Goal: Task Accomplishment & Management: Use online tool/utility

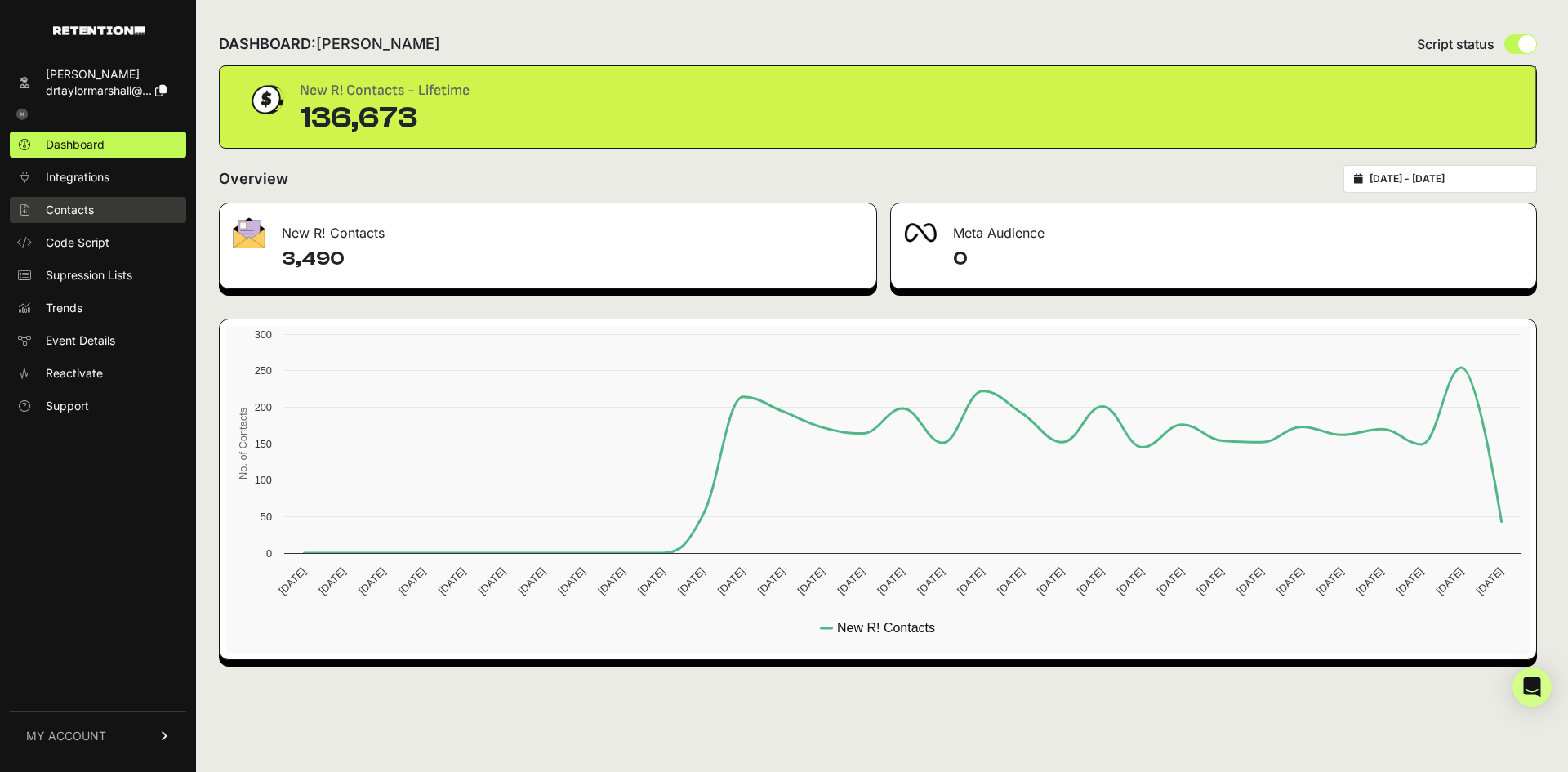
click at [88, 203] on span "Contacts" at bounding box center [70, 209] width 48 height 16
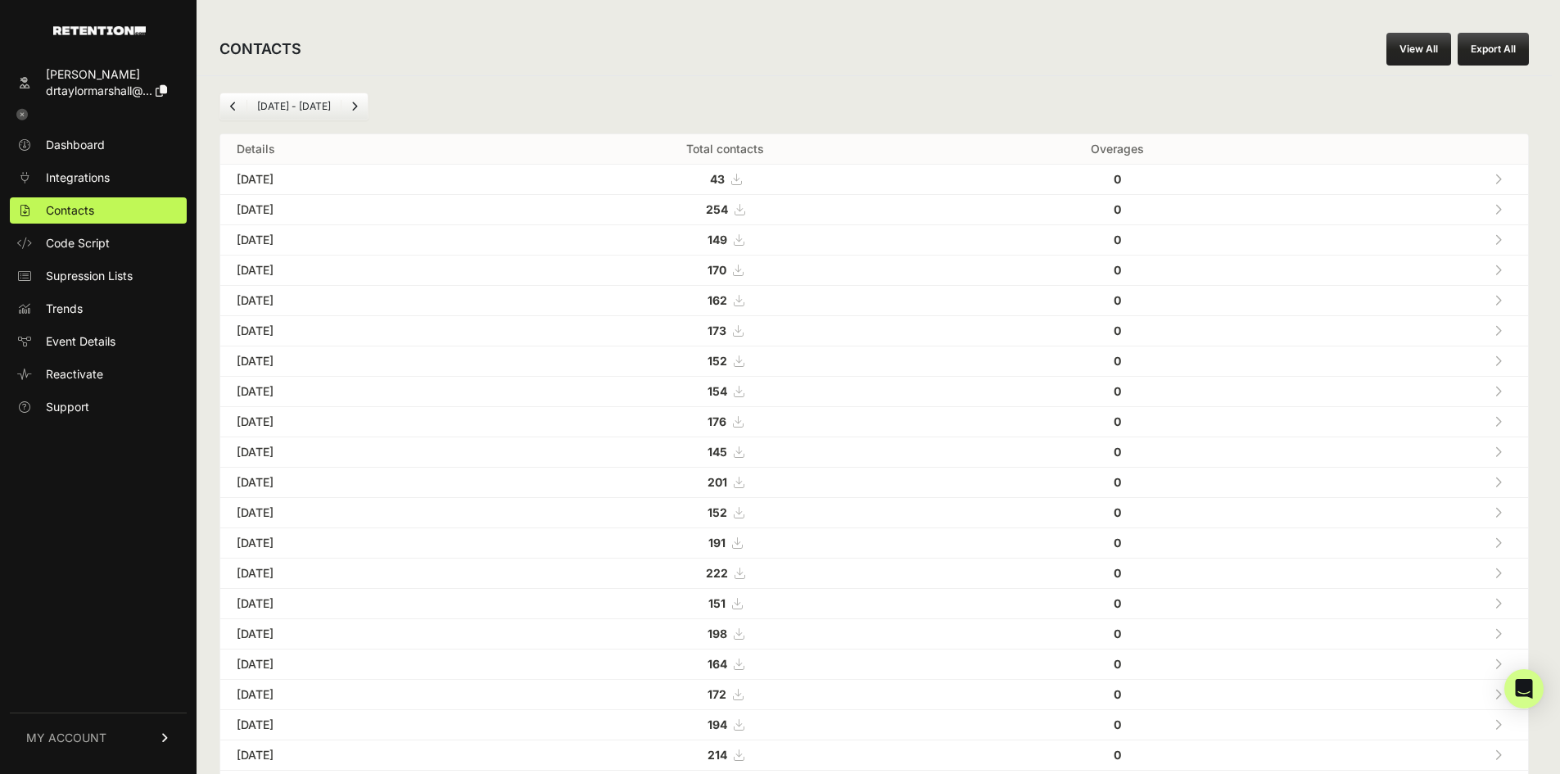
click at [1415, 37] on link "View All" at bounding box center [1419, 49] width 65 height 33
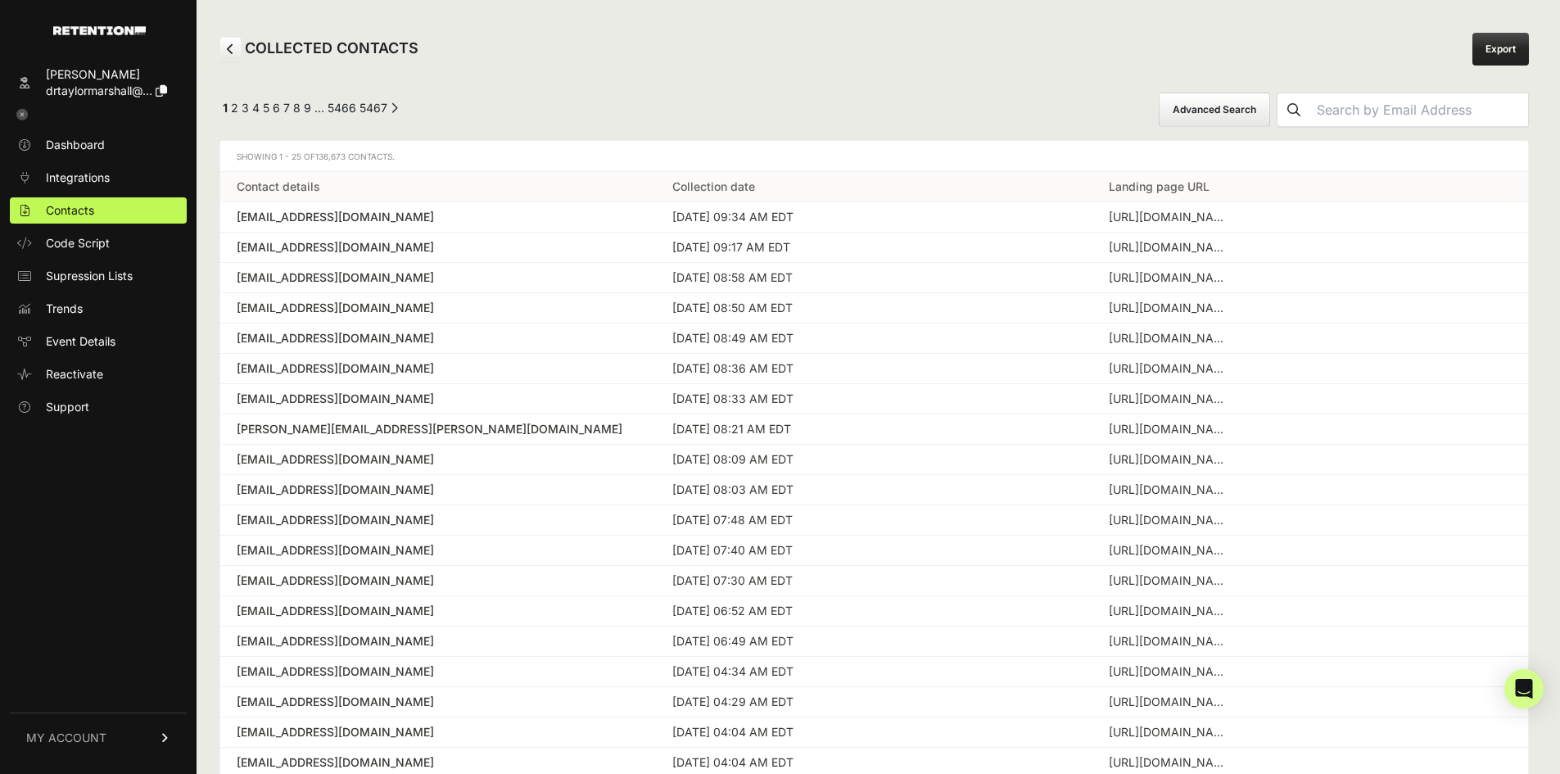
click at [1210, 103] on button "Advanced Search" at bounding box center [1214, 110] width 111 height 34
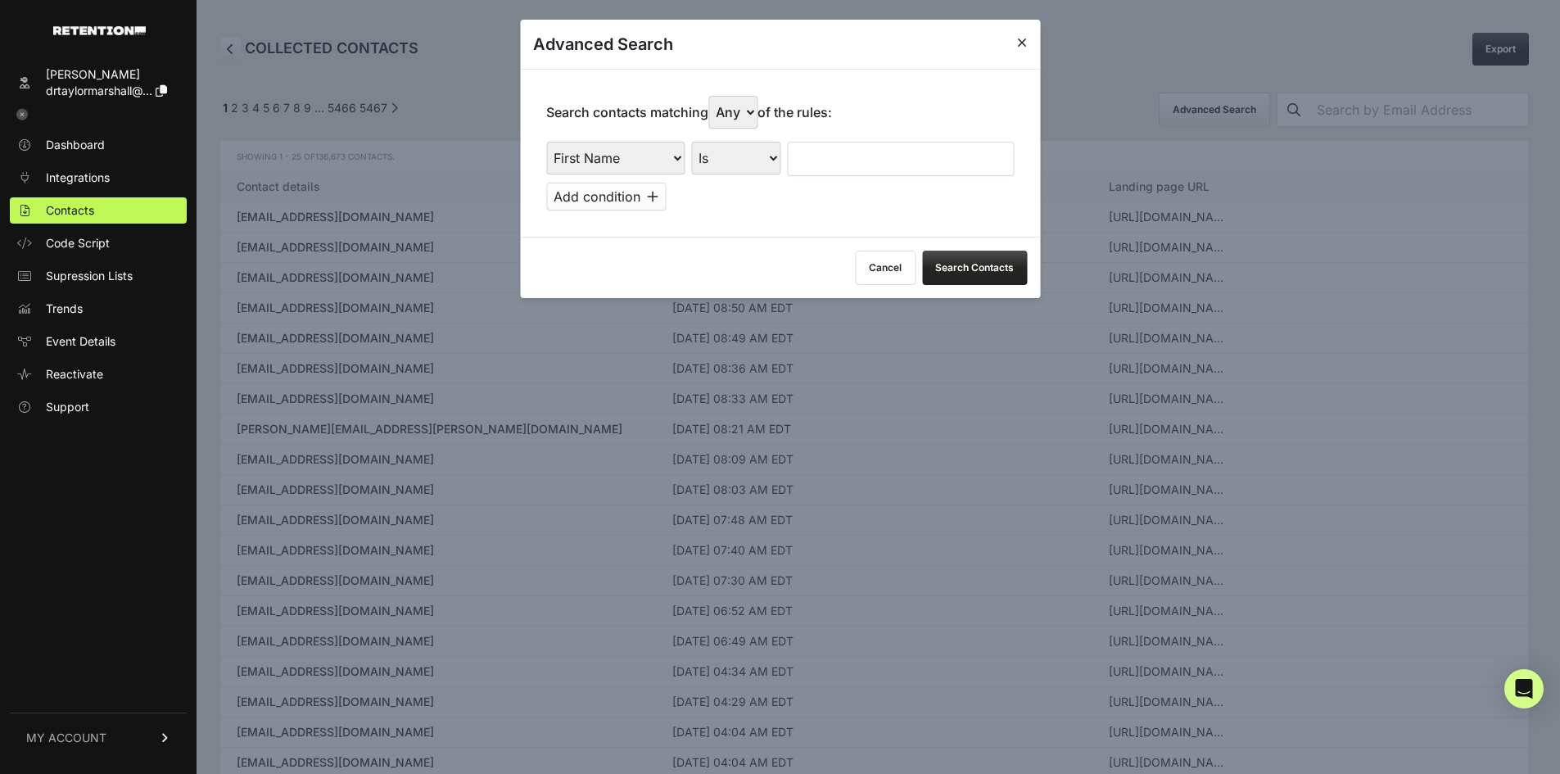
click at [656, 152] on select "First Name Last Name State City Email Email Domain Landing Domain Landing Page …" at bounding box center [615, 158] width 138 height 33
click at [546, 142] on select "First Name Last Name State City Email Email Domain Landing Domain Landing Page …" at bounding box center [615, 158] width 138 height 33
drag, startPoint x: 601, startPoint y: 152, endPoint x: 611, endPoint y: 161, distance: 12.8
click at [601, 152] on select "First Name Last Name State City Email Email Domain Landing Domain Landing Page …" at bounding box center [615, 158] width 138 height 33
select select "file_date"
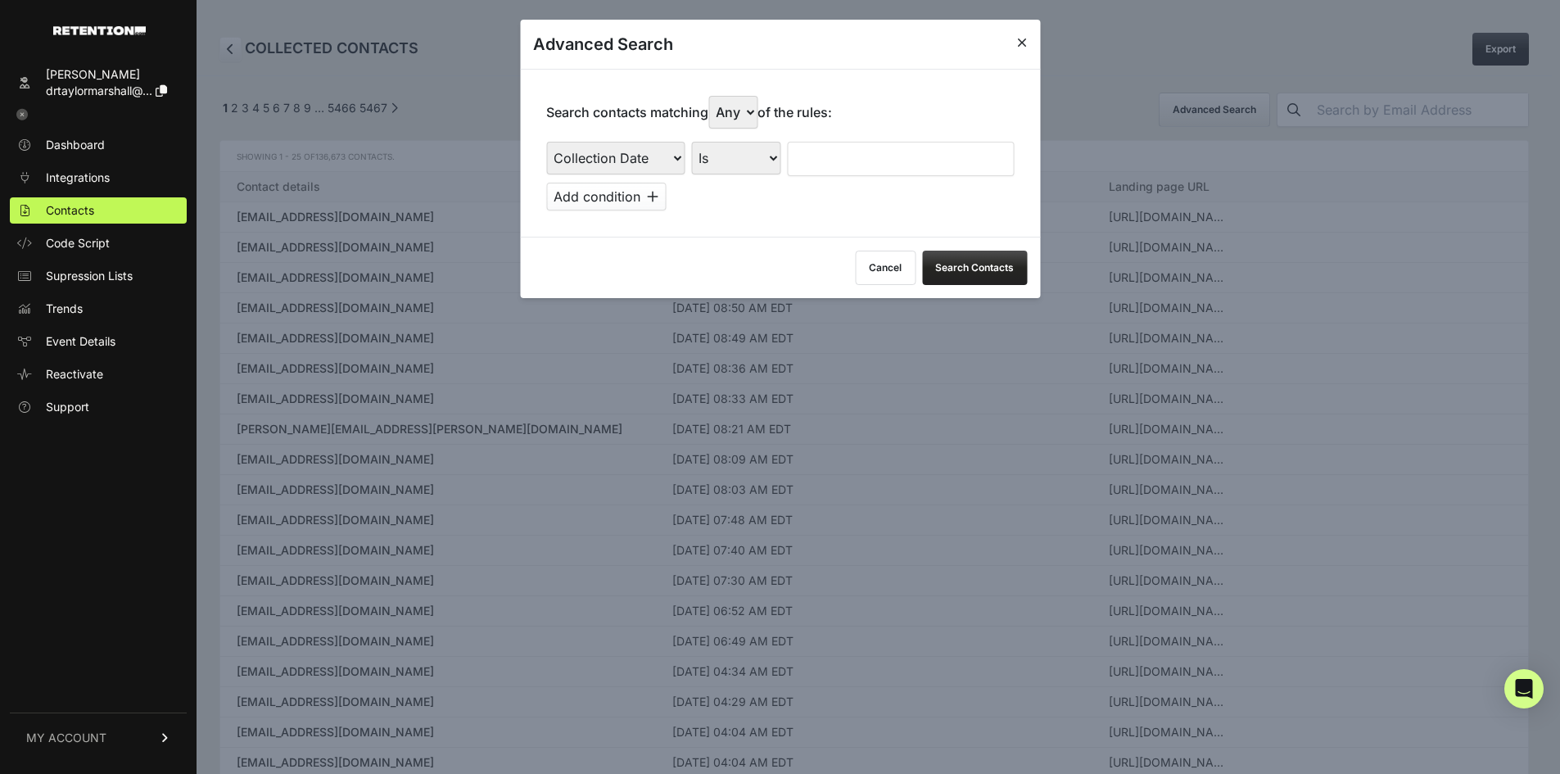
click at [546, 142] on select "First Name Last Name State City Email Email Domain Landing Domain Landing Page …" at bounding box center [615, 158] width 138 height 33
click at [740, 168] on select "Is on Is between" at bounding box center [736, 158] width 91 height 33
select select "is_between"
click at [692, 142] on select "Is on Is between" at bounding box center [736, 158] width 91 height 33
click at [860, 156] on input "text" at bounding box center [832, 159] width 87 height 34
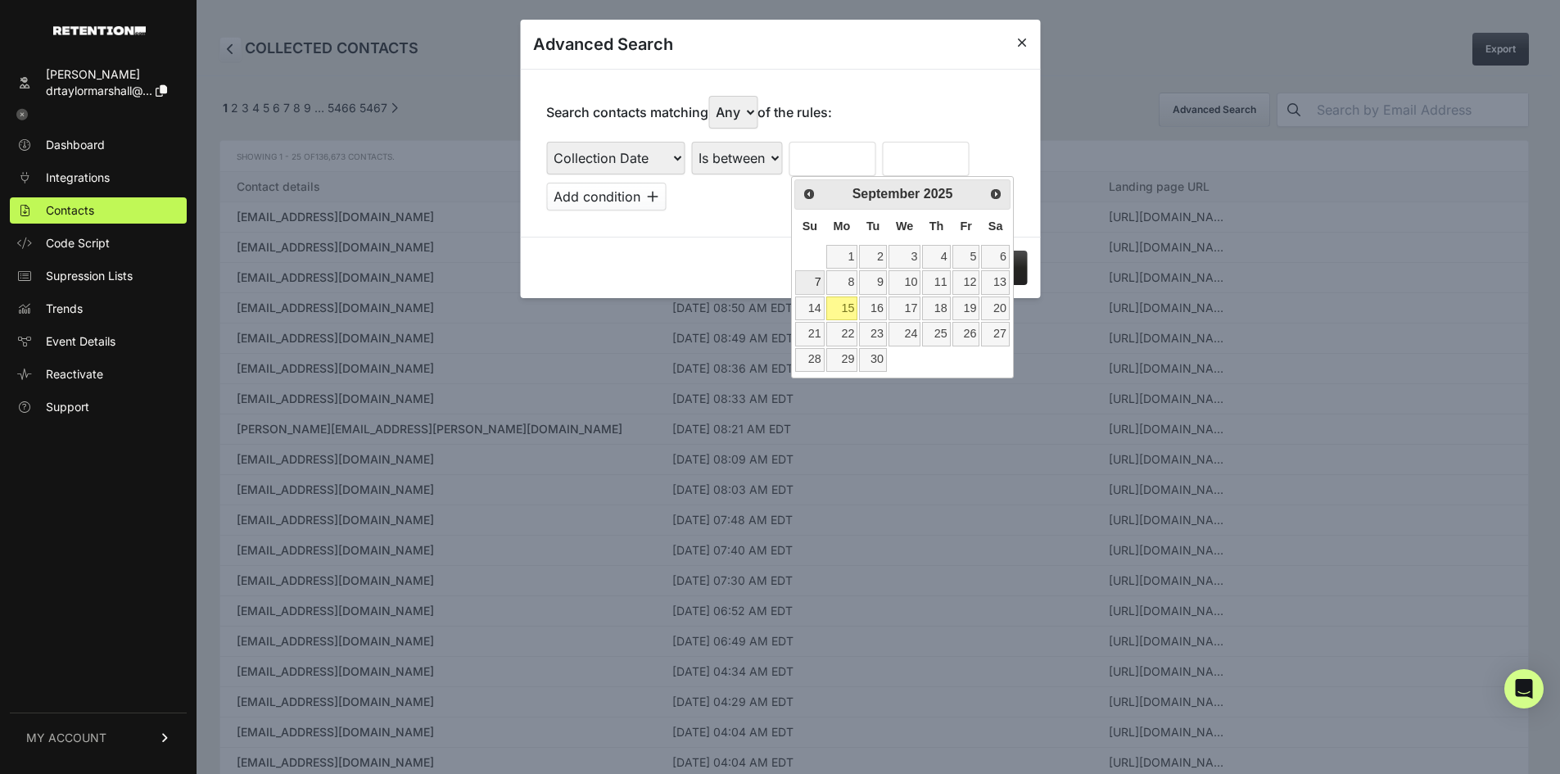
click at [814, 284] on link "7" at bounding box center [809, 282] width 29 height 24
type input "09/07/2025"
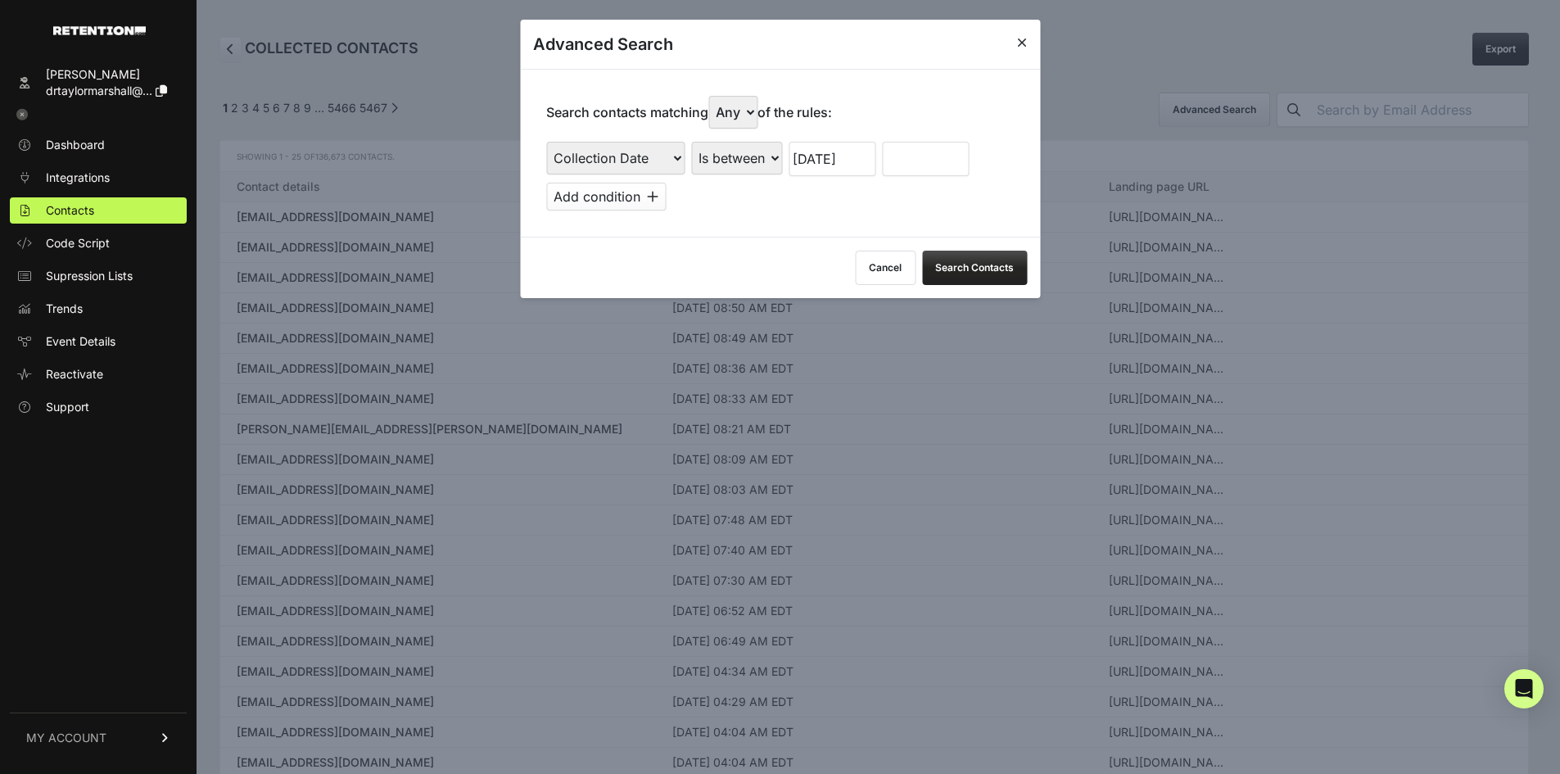
click at [912, 173] on input "text" at bounding box center [925, 159] width 87 height 34
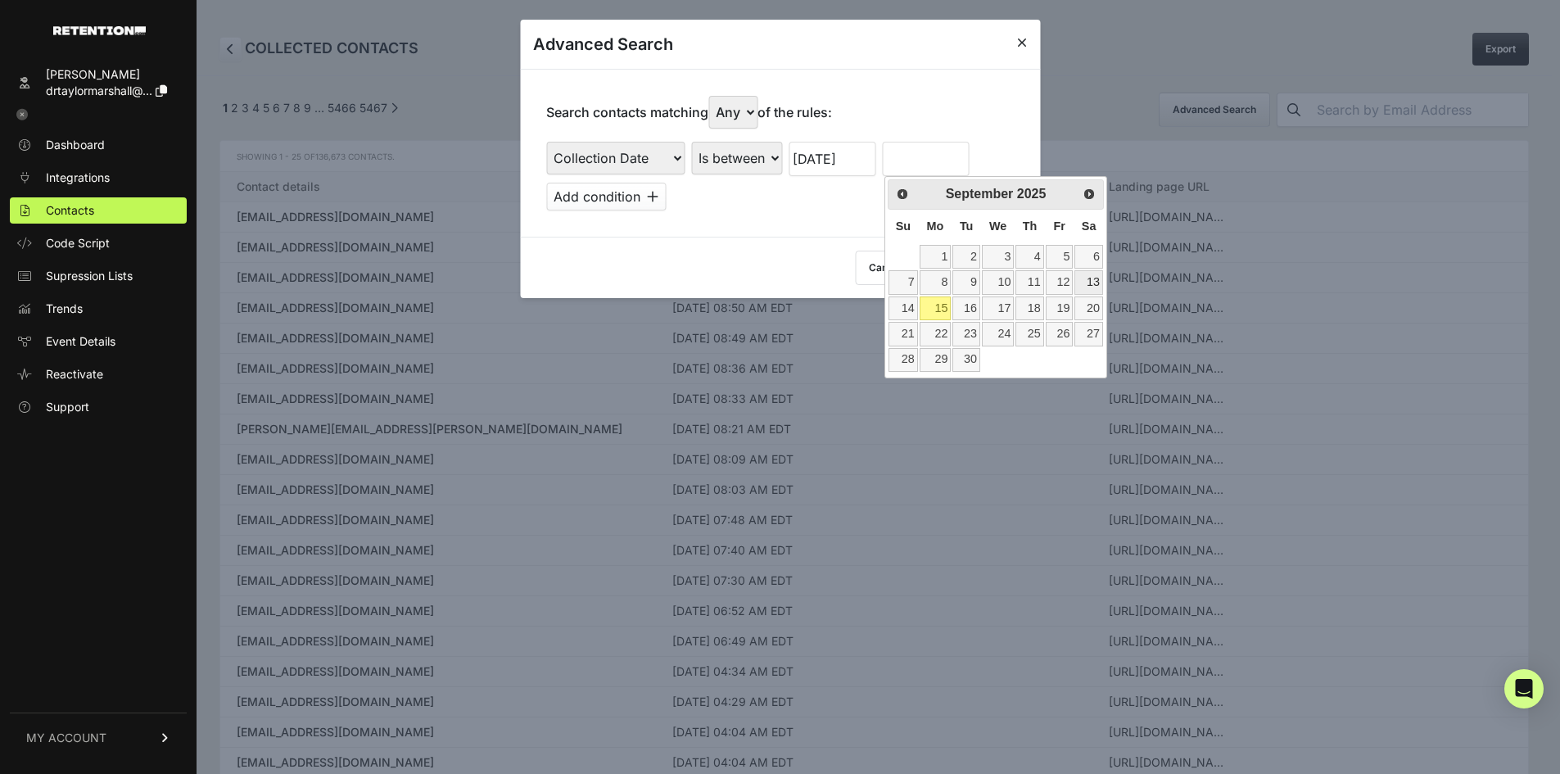
click at [1089, 278] on link "13" at bounding box center [1088, 282] width 28 height 24
type input "09/13/2025"
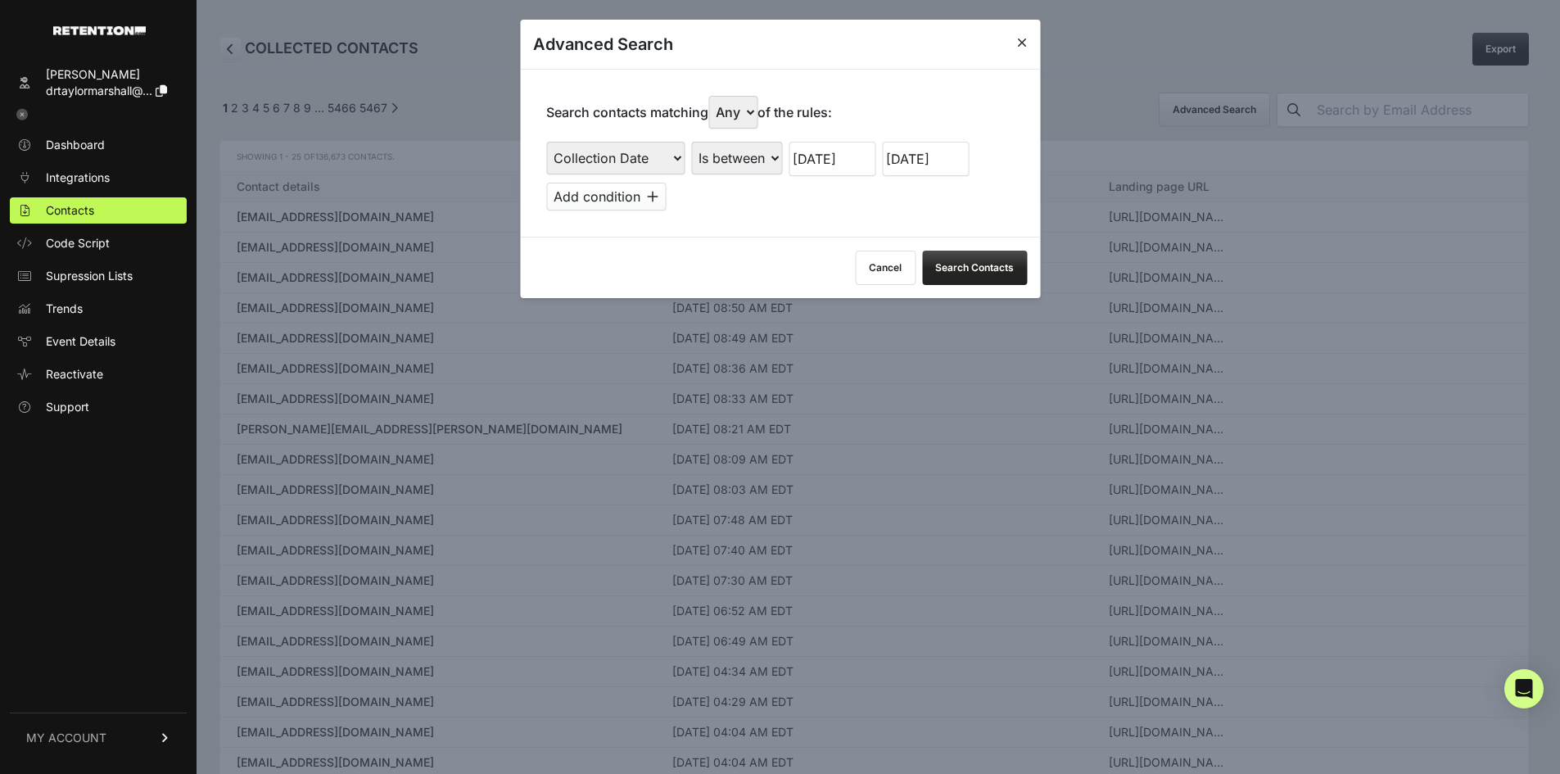
click at [1005, 265] on button "Search Contacts" at bounding box center [974, 268] width 105 height 34
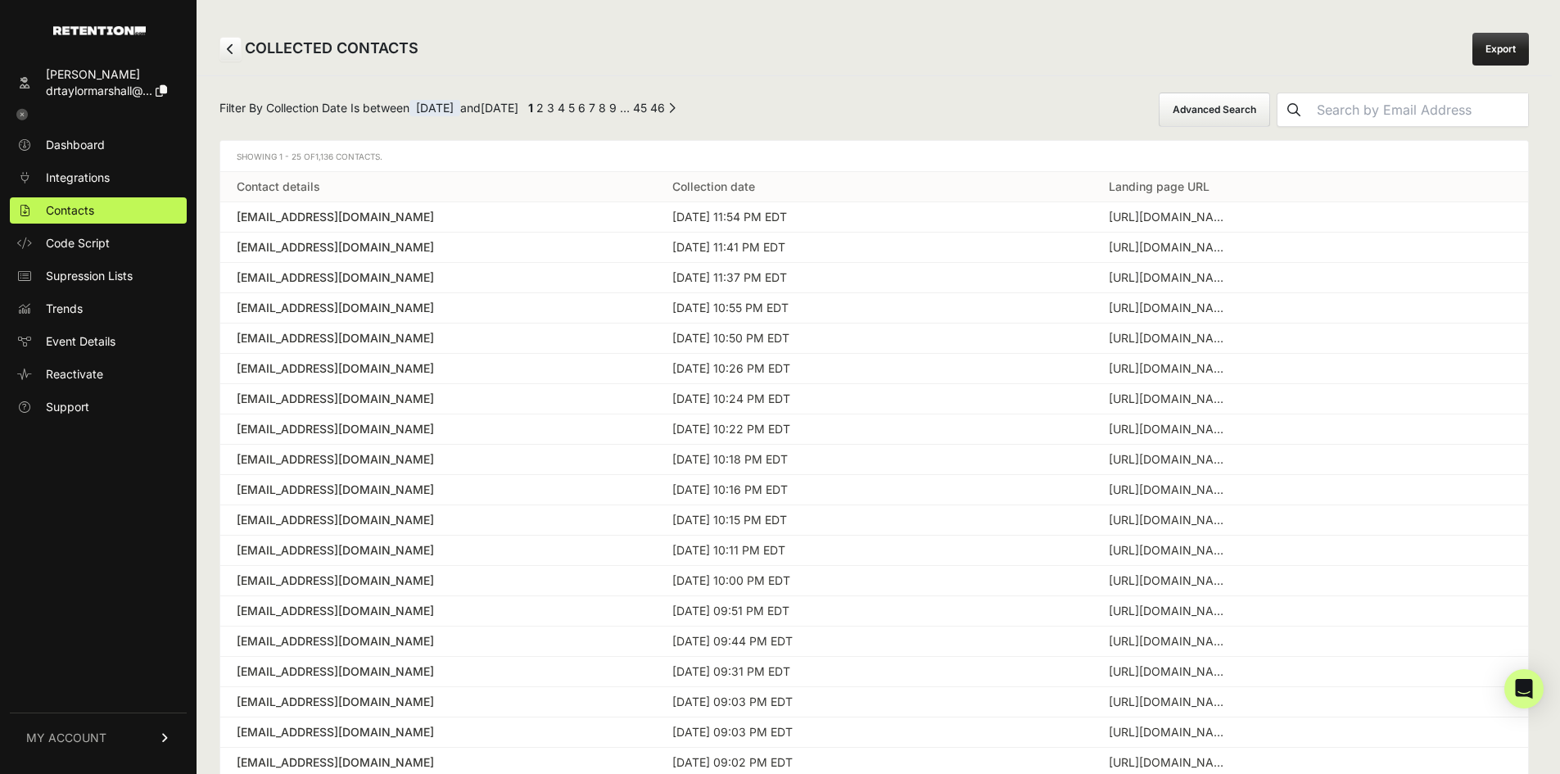
click at [665, 111] on link "46" at bounding box center [657, 108] width 15 height 14
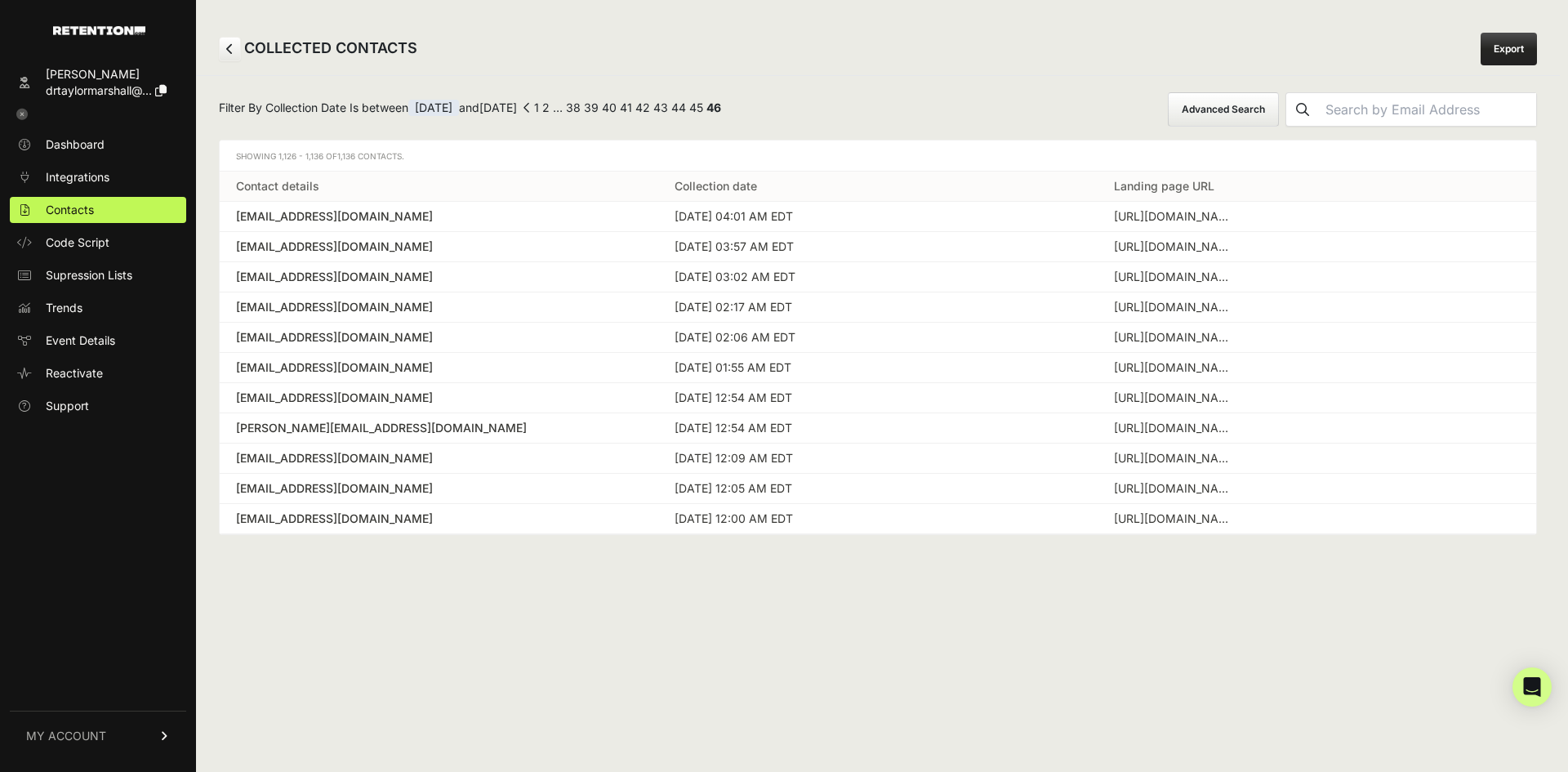
click at [540, 113] on link "1" at bounding box center [537, 108] width 5 height 14
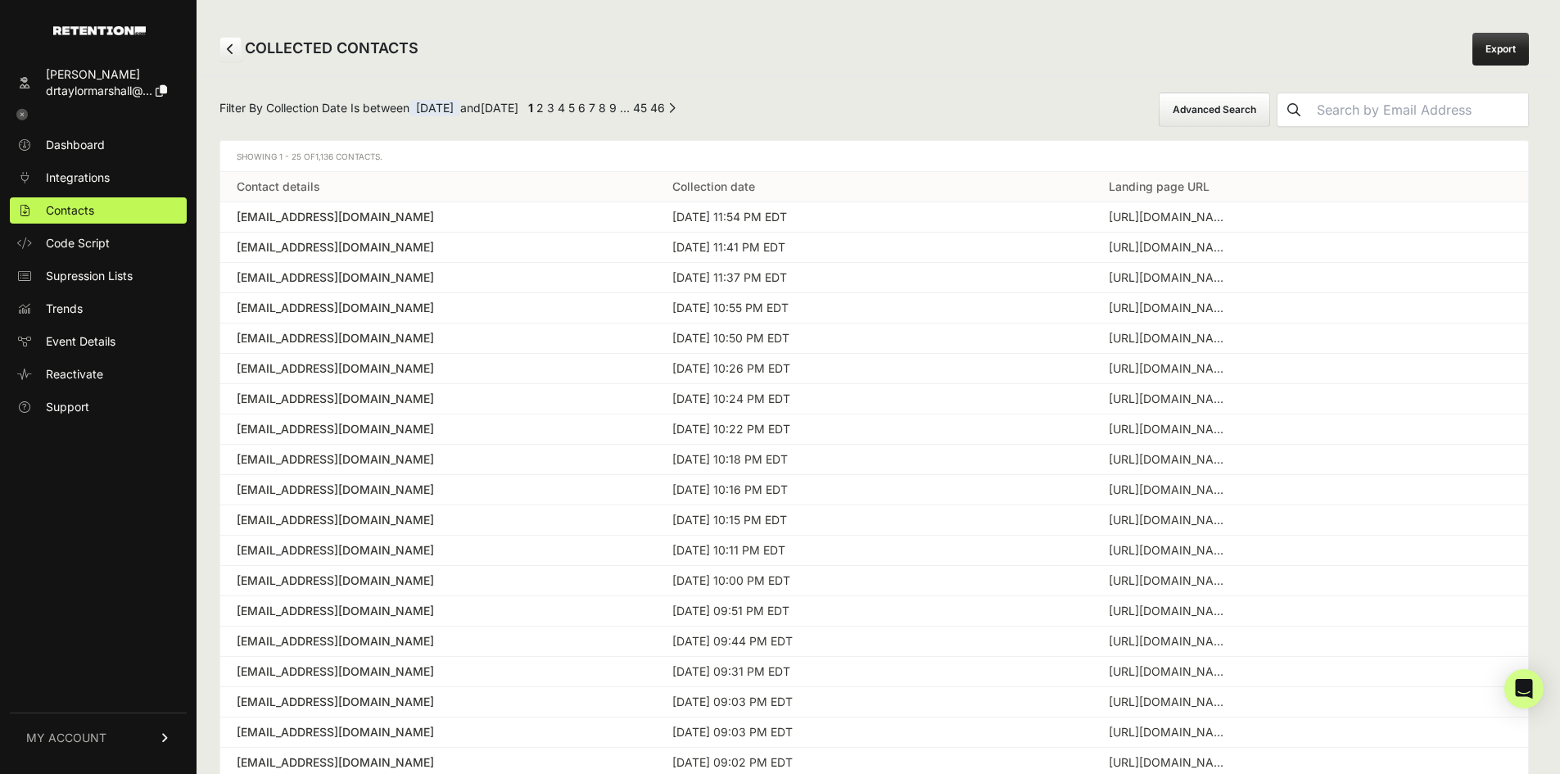
click at [1491, 50] on link "Export" at bounding box center [1501, 49] width 57 height 33
